Goal: Information Seeking & Learning: Check status

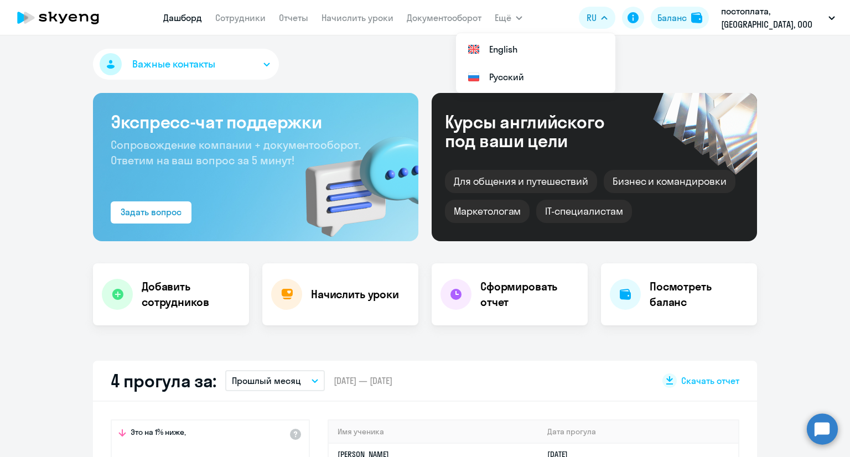
select select "30"
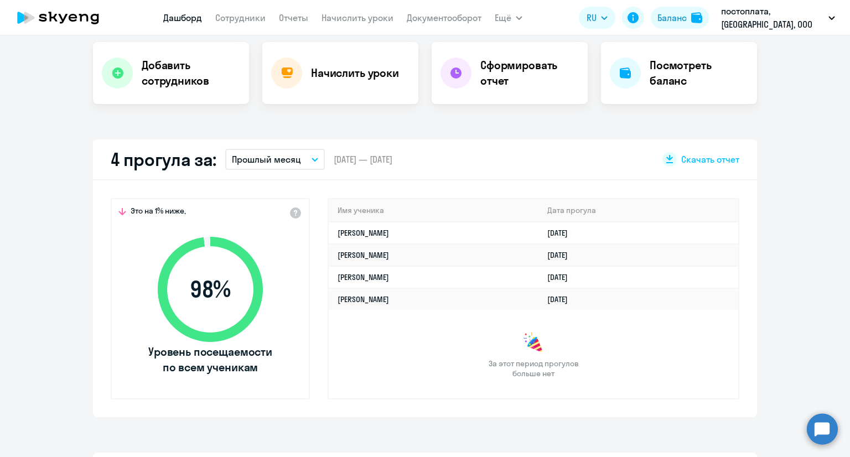
click at [230, 25] on nav "[PERSON_NAME] Отчеты Начислить уроки Документооборот" at bounding box center [322, 18] width 318 height 22
click at [250, 23] on link "Сотрудники" at bounding box center [240, 17] width 50 height 11
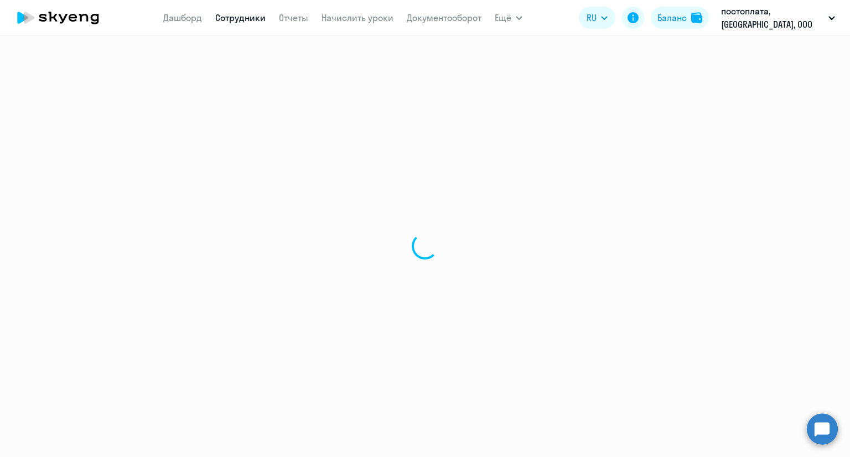
select select "30"
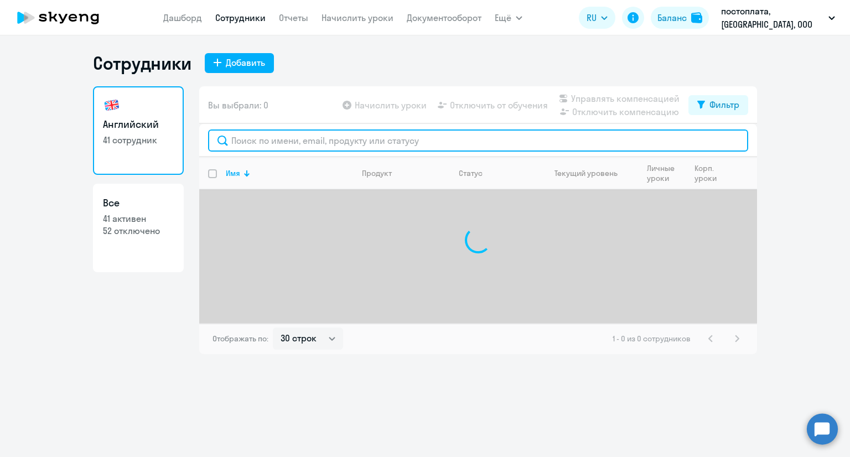
click at [373, 145] on input "text" at bounding box center [478, 141] width 540 height 22
paste input "[EMAIL_ADDRESS][DOMAIN_NAME]"
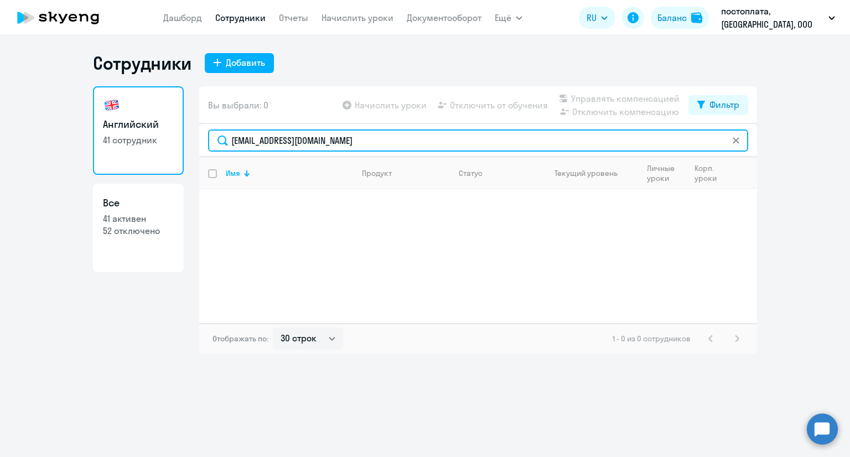
click at [381, 142] on input "[EMAIL_ADDRESS][DOMAIN_NAME]" at bounding box center [478, 141] width 540 height 22
type input "[EMAIL_ADDRESS][DOMAIN_NAME]"
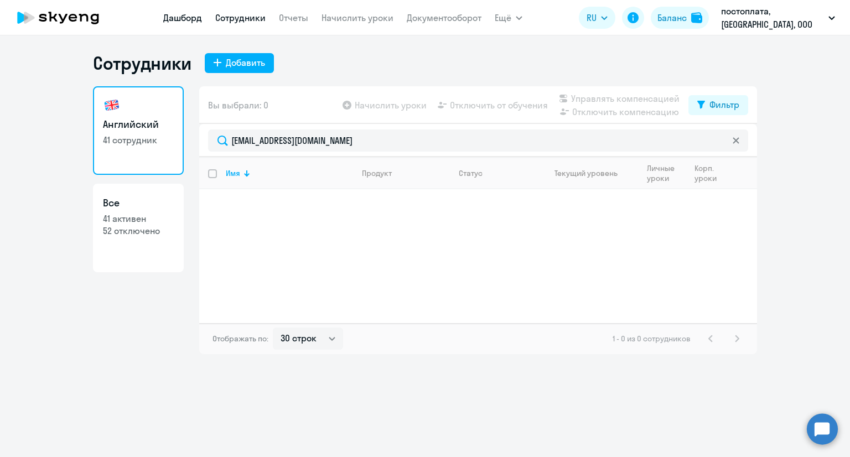
click at [166, 23] on link "Дашборд" at bounding box center [182, 17] width 39 height 11
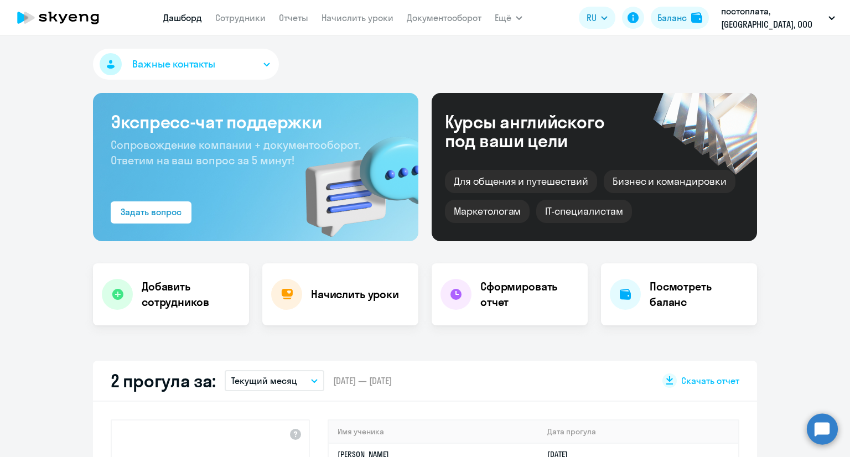
click at [296, 399] on div "2 прогула за: Текущий месяц – [DATE] — [DATE] Скачать отчет" at bounding box center [425, 381] width 664 height 41
click at [294, 391] on div "2 прогула за: Текущий месяц – [DATE] — [DATE] Скачать отчет" at bounding box center [425, 381] width 664 height 41
click at [294, 390] on button "Текущий месяц" at bounding box center [275, 380] width 100 height 21
click at [266, 437] on li "Прошлый месяц" at bounding box center [274, 440] width 99 height 28
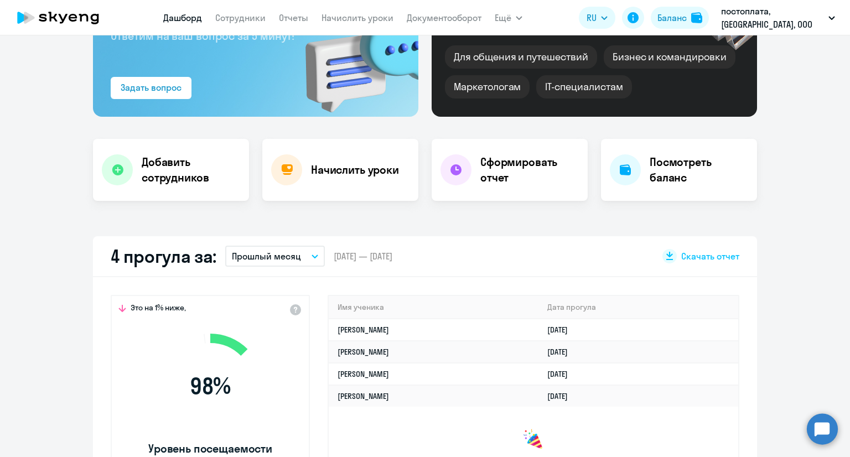
scroll to position [166, 0]
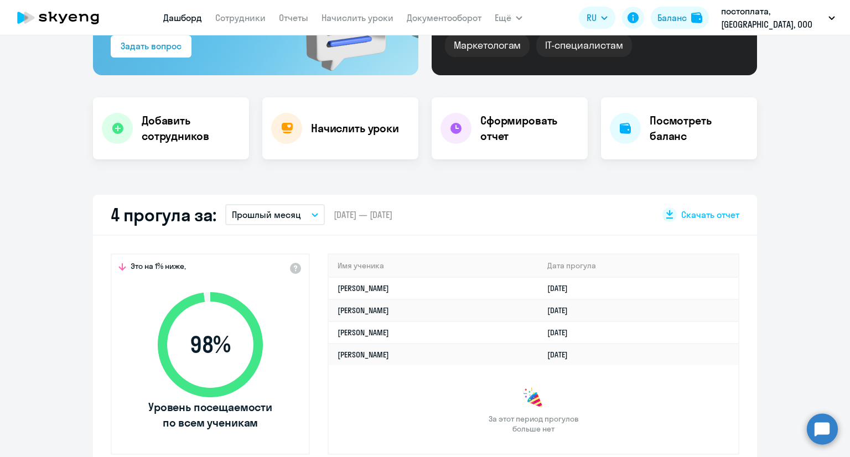
select select "30"
drag, startPoint x: 332, startPoint y: 289, endPoint x: 458, endPoint y: 286, distance: 125.7
click at [458, 286] on td "[PERSON_NAME]" at bounding box center [434, 288] width 210 height 22
copy link "[PERSON_NAME]"
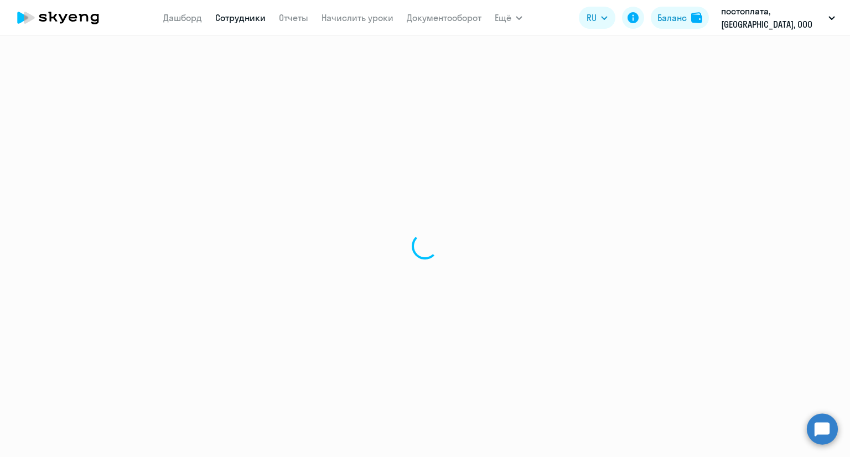
select select "english"
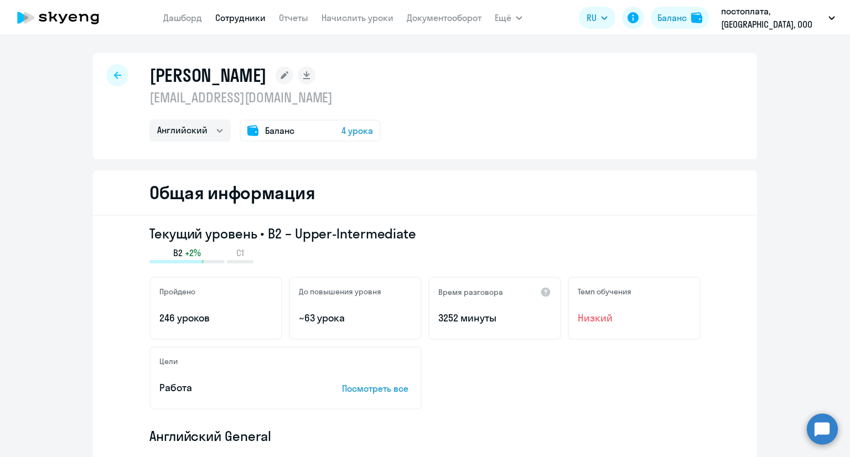
click at [117, 81] on div at bounding box center [117, 75] width 22 height 22
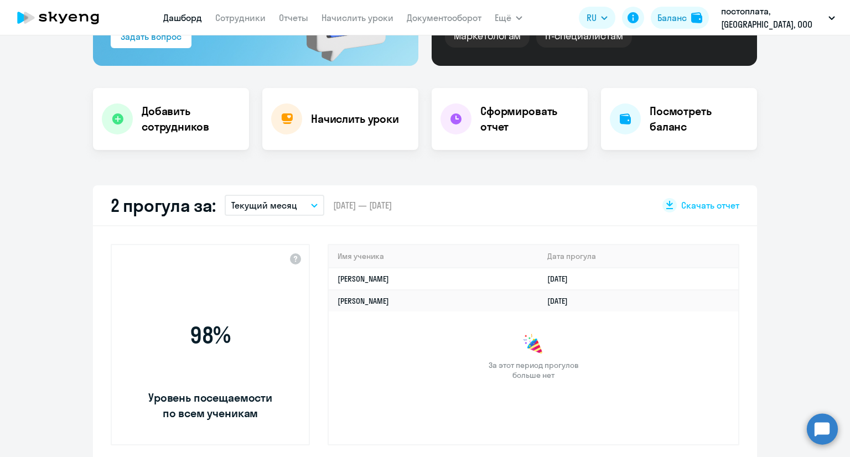
scroll to position [277, 0]
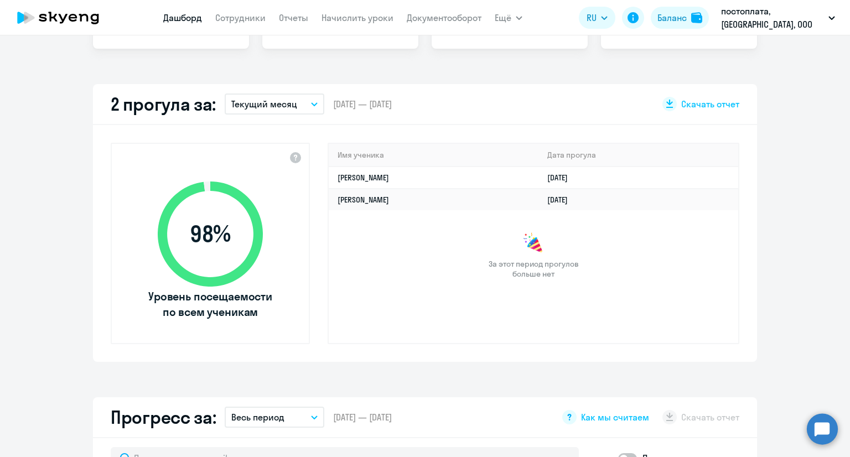
click at [274, 109] on p "Текущий месяц" at bounding box center [264, 103] width 66 height 13
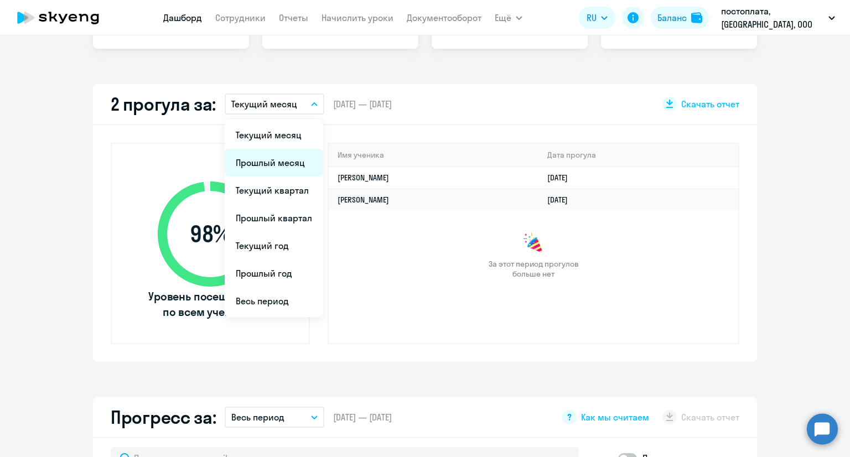
click at [271, 163] on li "Прошлый месяц" at bounding box center [274, 163] width 99 height 28
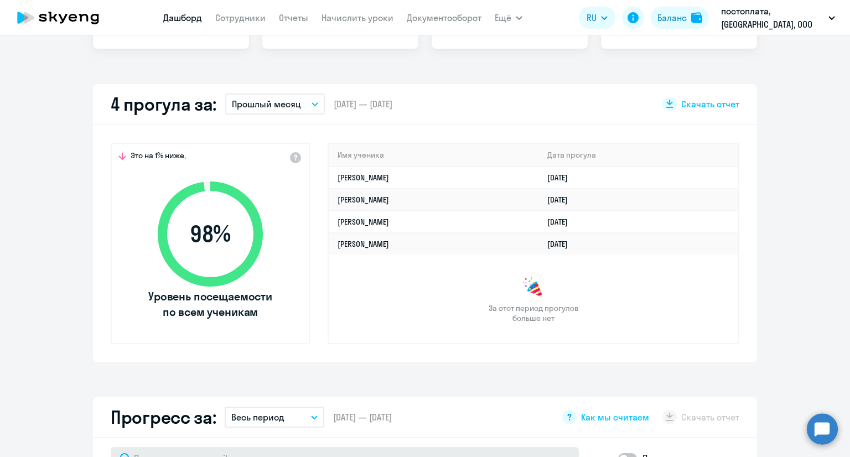
select select "30"
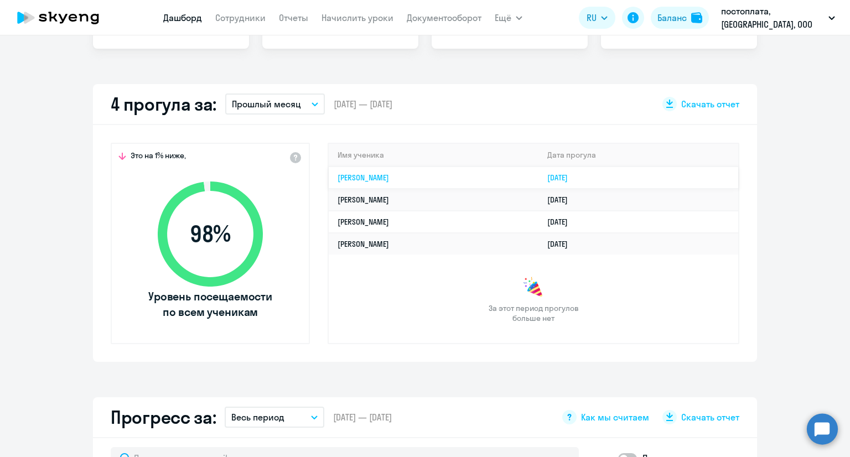
drag, startPoint x: 331, startPoint y: 174, endPoint x: 456, endPoint y: 177, distance: 125.1
click at [456, 177] on td "[PERSON_NAME]" at bounding box center [434, 178] width 210 height 22
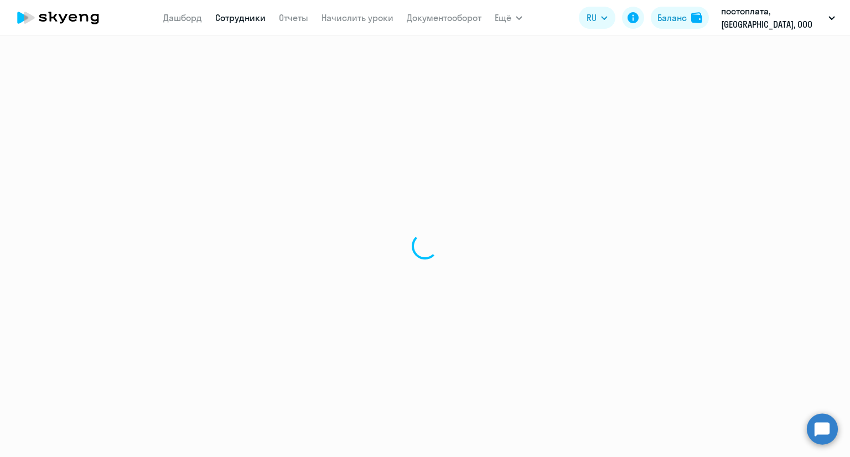
select select "english"
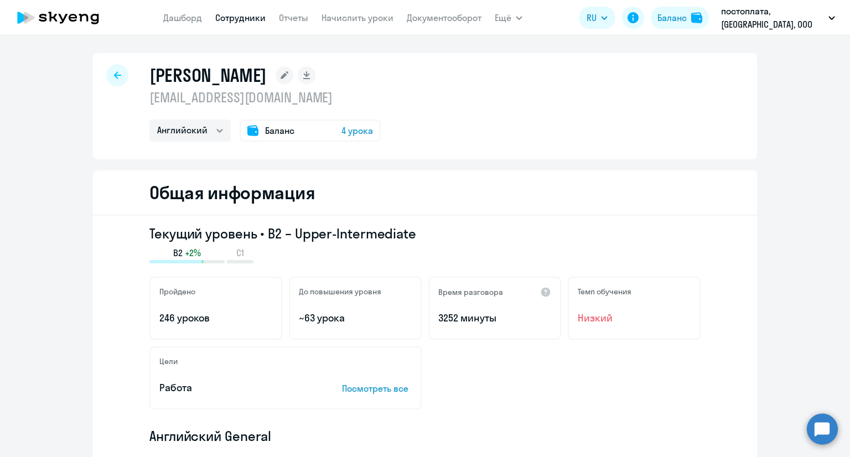
drag, startPoint x: 149, startPoint y: 78, endPoint x: 420, endPoint y: 75, distance: 270.7
click at [267, 75] on h1 "[PERSON_NAME]" at bounding box center [207, 75] width 117 height 22
copy h1 "[PERSON_NAME]"
click at [114, 74] on icon at bounding box center [117, 75] width 7 height 8
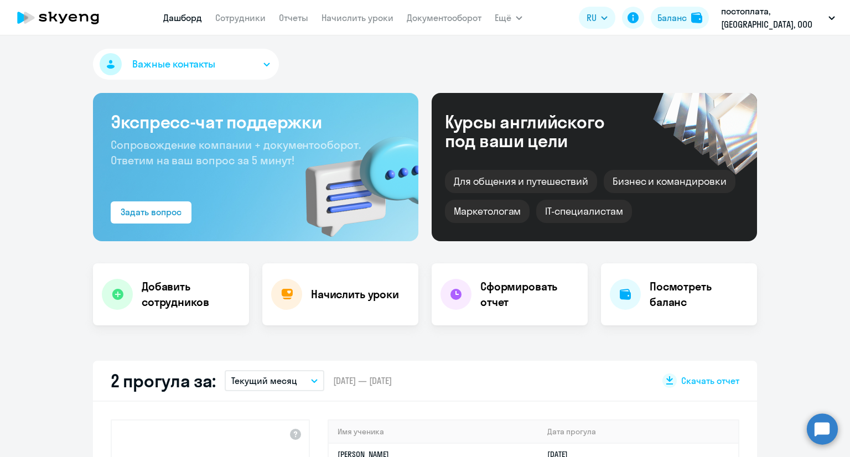
select select "30"
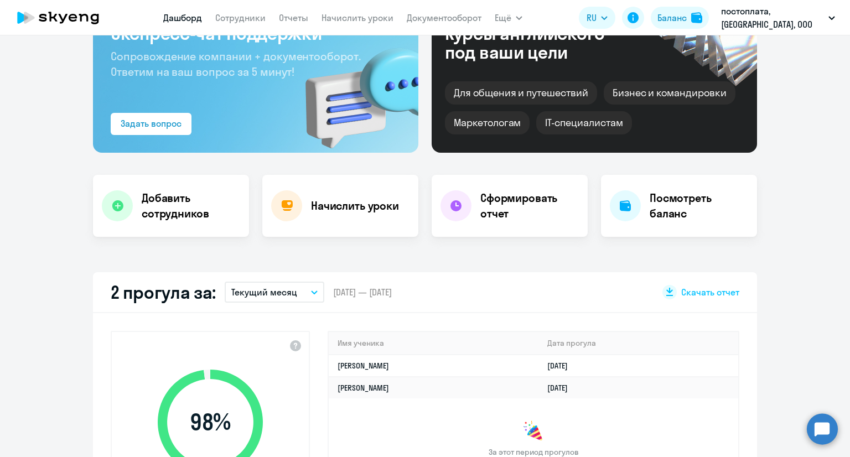
scroll to position [166, 0]
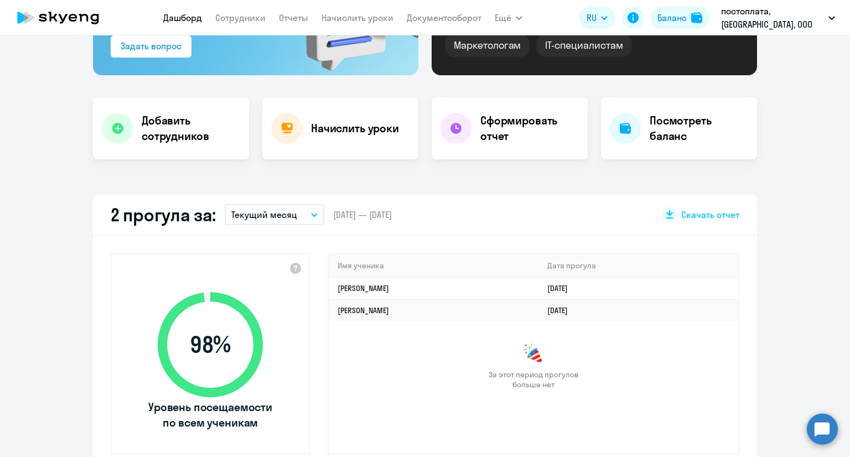
click at [271, 215] on p "Текущий месяц" at bounding box center [264, 214] width 66 height 13
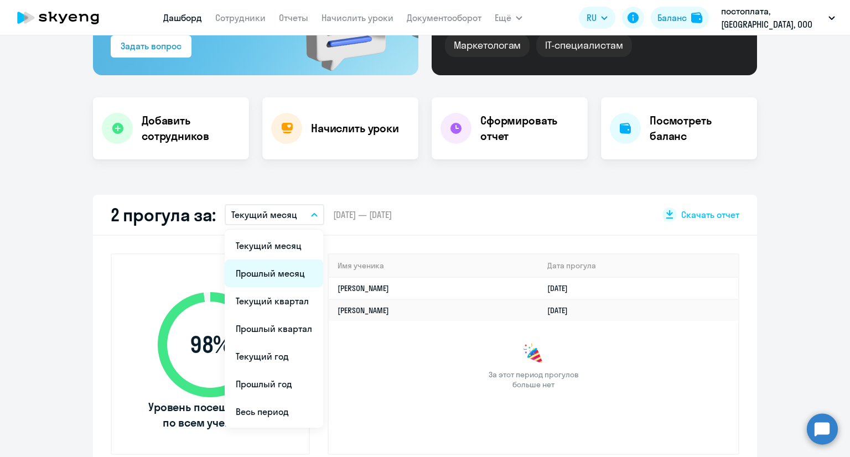
click at [269, 267] on li "Прошлый месяц" at bounding box center [274, 274] width 99 height 28
